Goal: Register for event/course

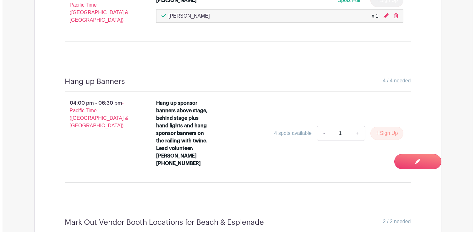
scroll to position [468, 0]
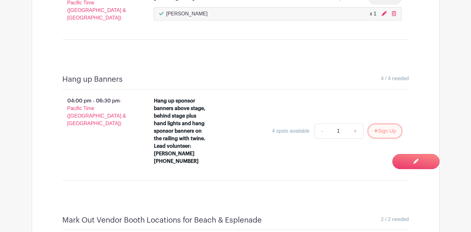
click at [381, 127] on button "Sign Up" at bounding box center [384, 131] width 33 height 13
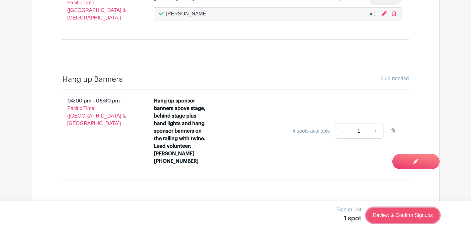
click at [396, 215] on link "Review & Confirm Signups" at bounding box center [402, 215] width 73 height 15
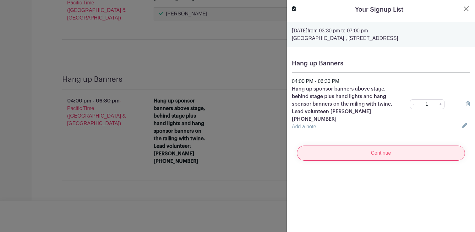
click at [368, 150] on input "Continue" at bounding box center [381, 153] width 168 height 15
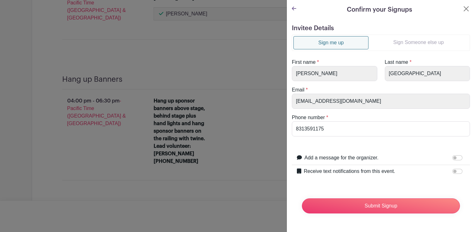
click at [396, 43] on link "Sign Someone else up" at bounding box center [419, 42] width 100 height 13
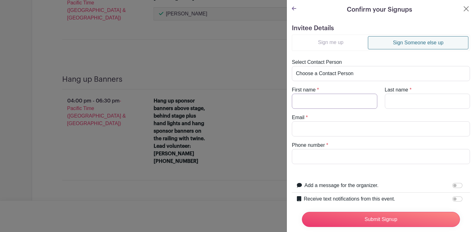
click at [324, 99] on input "First name" at bounding box center [335, 101] width 86 height 15
type input "[PERSON_NAME]"
click at [388, 100] on input "Last name" at bounding box center [428, 101] width 86 height 15
type input "<"
type input "[PERSON_NAME]"
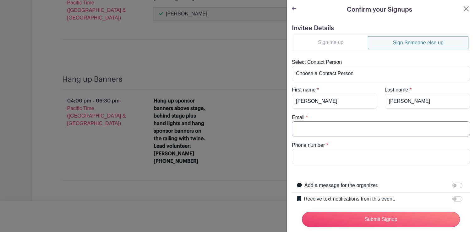
click at [328, 131] on input "Email" at bounding box center [381, 128] width 178 height 15
paste input "[PERSON_NAME][EMAIL_ADDRESS][DOMAIN_NAME]"
type input "[PERSON_NAME][EMAIL_ADDRESS][DOMAIN_NAME]"
click at [301, 158] on input "Phone number" at bounding box center [381, 156] width 178 height 15
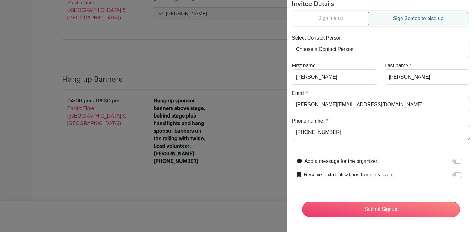
scroll to position [29, 0]
type input "[PHONE_NUMBER]"
click at [453, 159] on input "Add a message for the organizer." at bounding box center [458, 161] width 10 height 5
checkbox input "true"
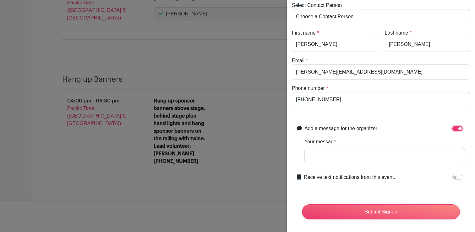
scroll to position [64, 0]
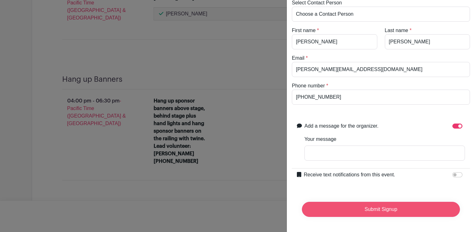
click at [370, 203] on input "Submit Signup" at bounding box center [381, 209] width 158 height 15
